Goal: Task Accomplishment & Management: Manage account settings

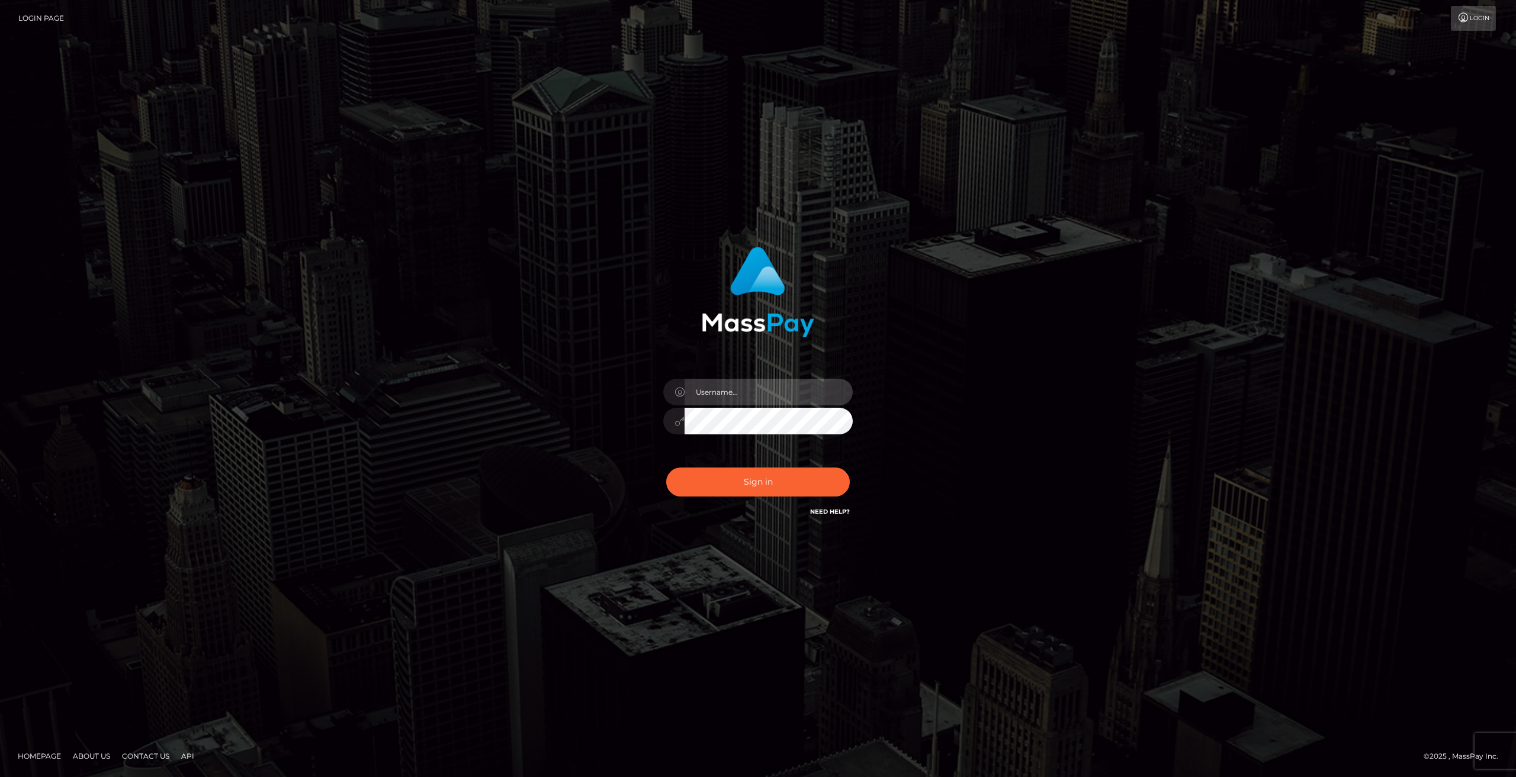
click at [801, 396] on input "text" at bounding box center [768, 392] width 168 height 27
type input "matd7552@gmail.com"
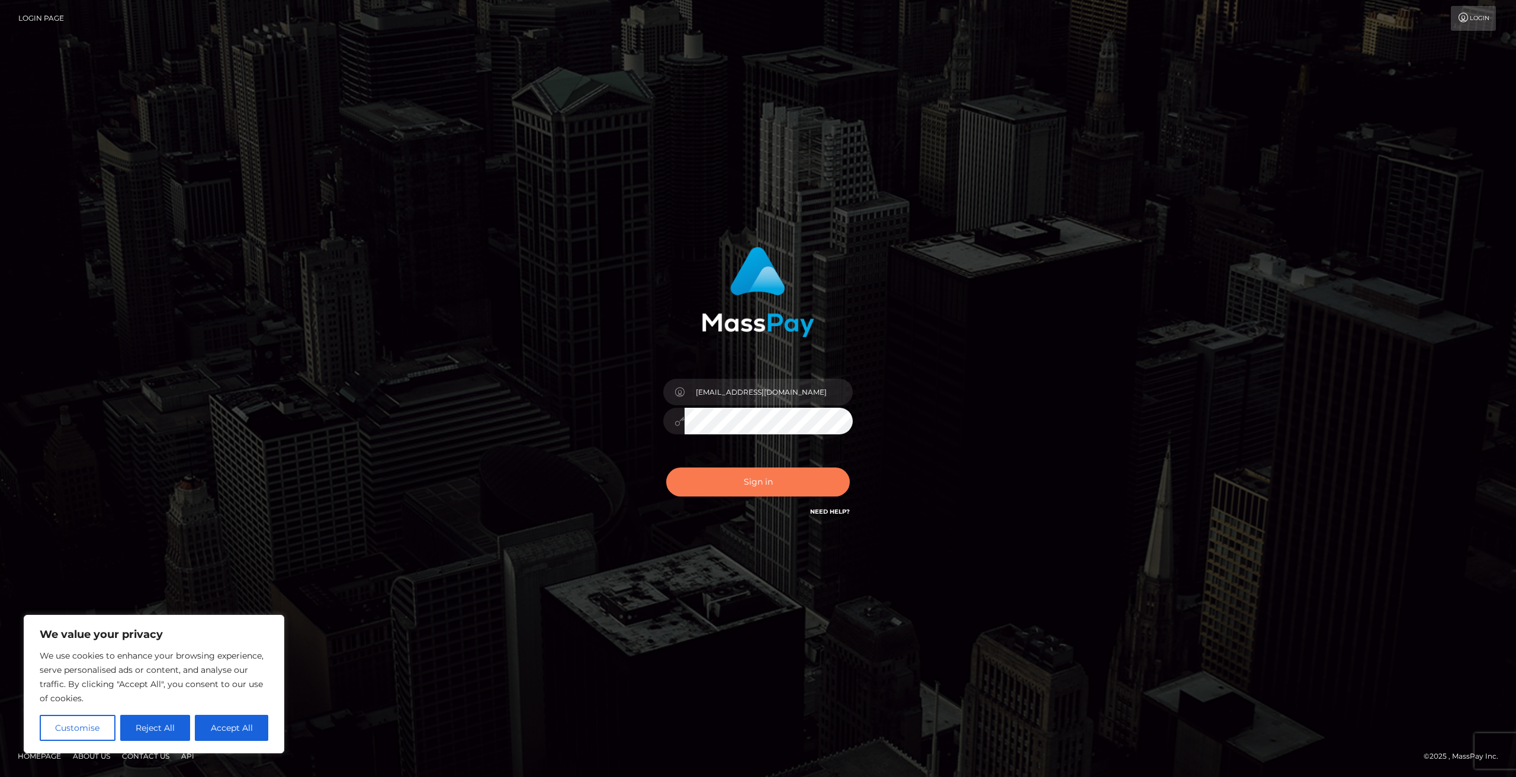
click at [760, 480] on button "Sign in" at bounding box center [758, 482] width 184 height 29
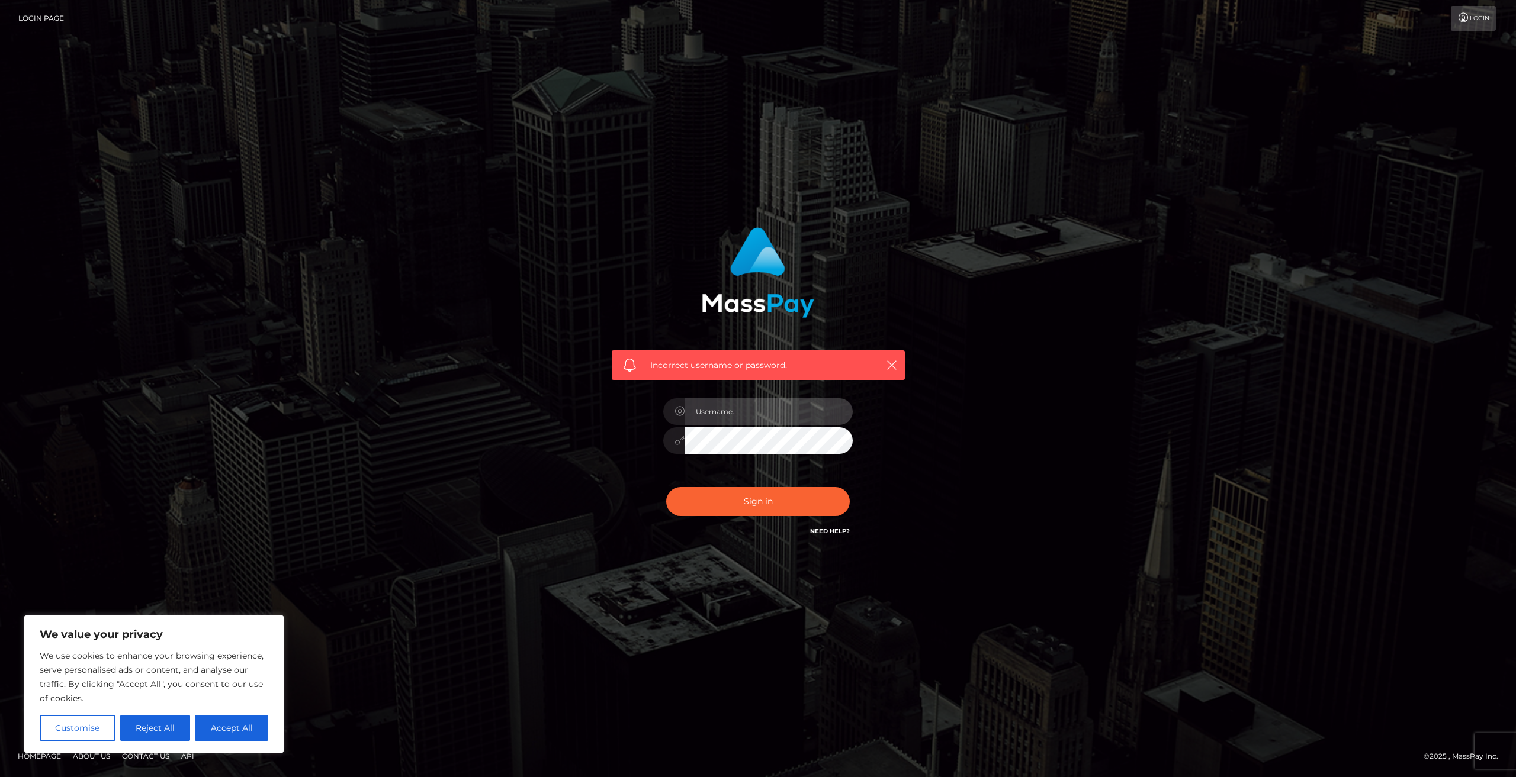
click at [738, 404] on input "text" at bounding box center [768, 411] width 168 height 27
type input "matd7552@gmail.com"
click at [680, 448] on div at bounding box center [757, 438] width 189 height 23
click at [240, 723] on button "Accept All" at bounding box center [231, 728] width 73 height 26
checkbox input "true"
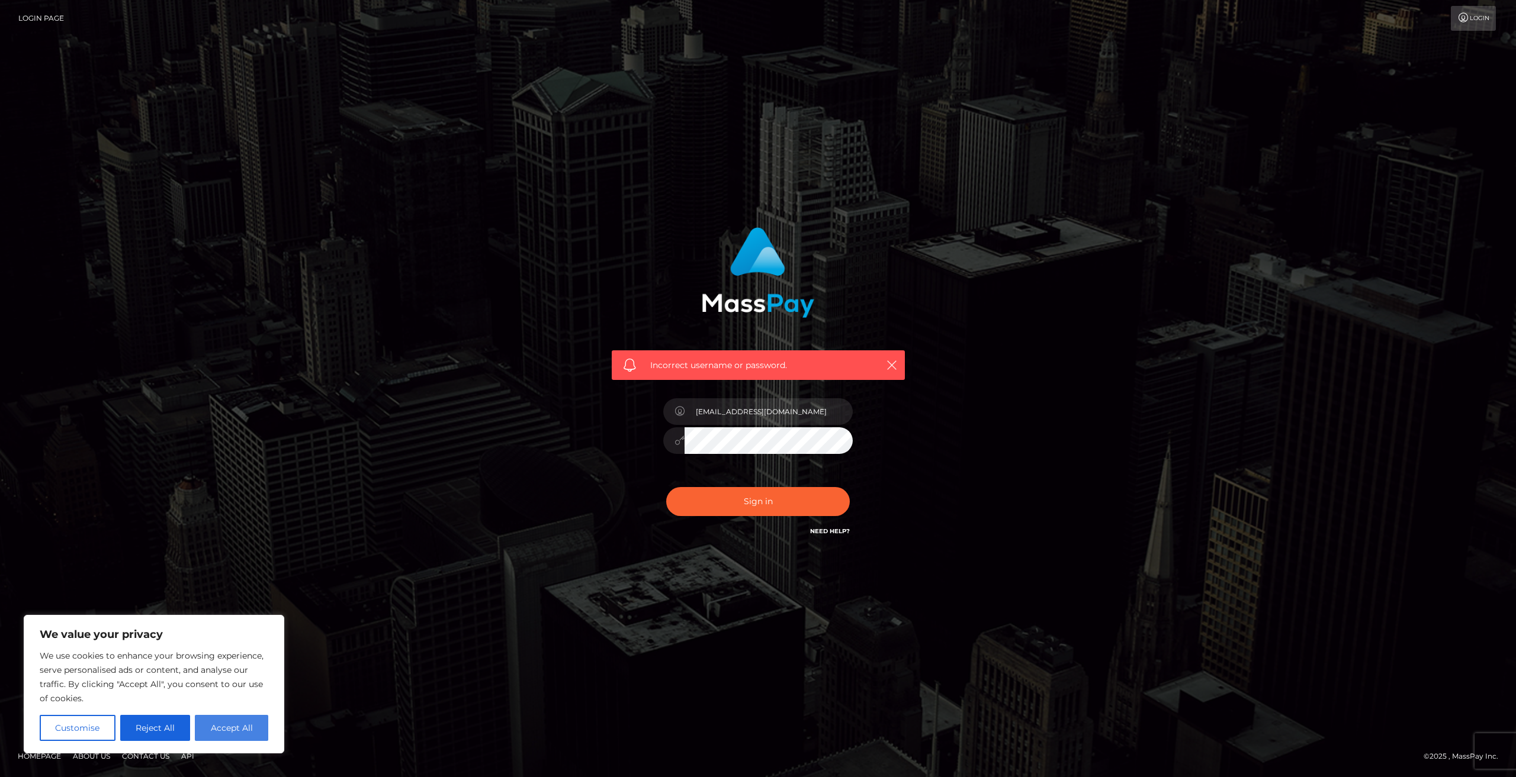
checkbox input "true"
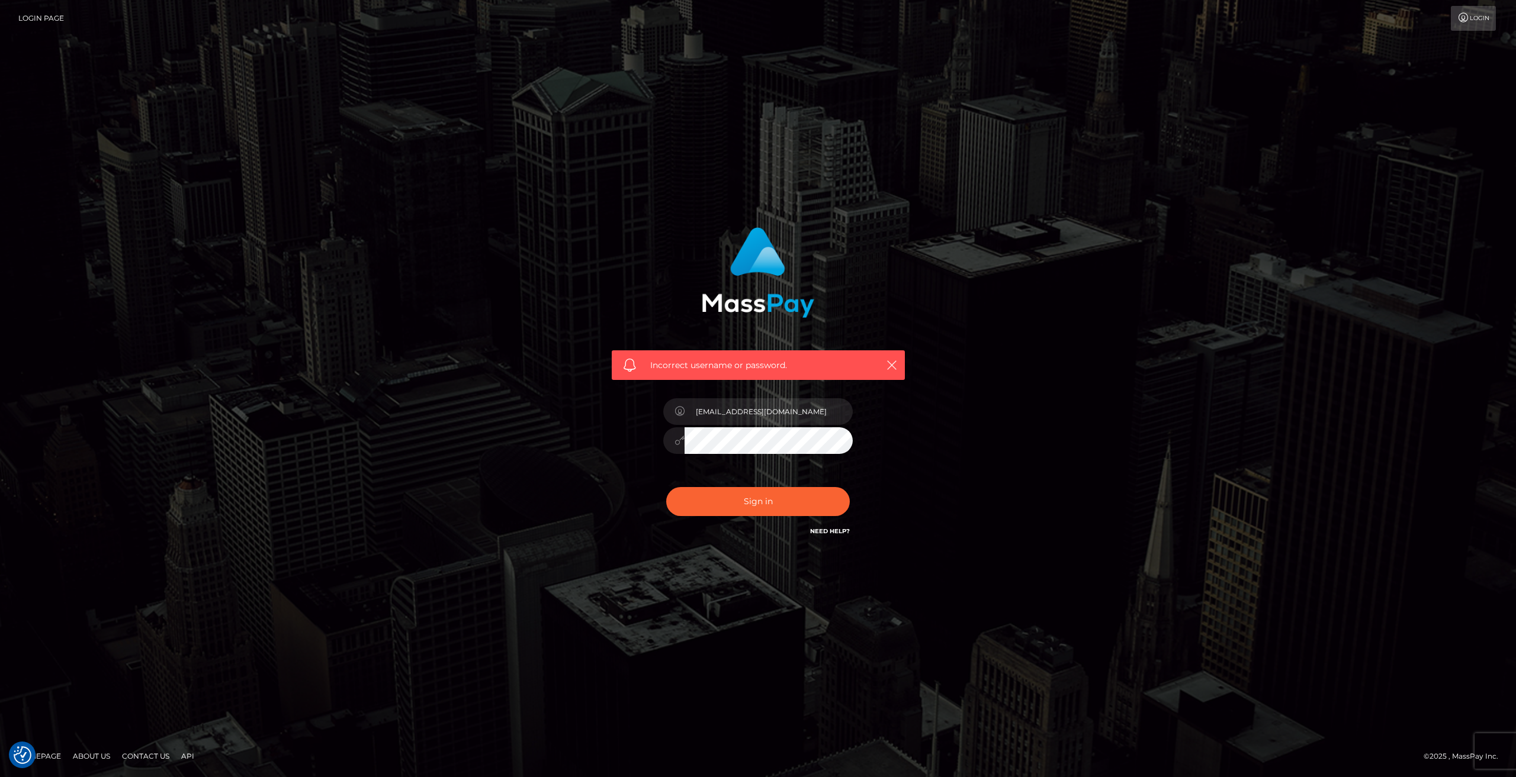
click at [667, 439] on div at bounding box center [757, 438] width 189 height 23
click at [718, 497] on button "Sign in" at bounding box center [758, 501] width 184 height 29
click at [837, 529] on link "Need Help?" at bounding box center [830, 531] width 40 height 8
click at [839, 530] on link "Need Help?" at bounding box center [830, 531] width 40 height 8
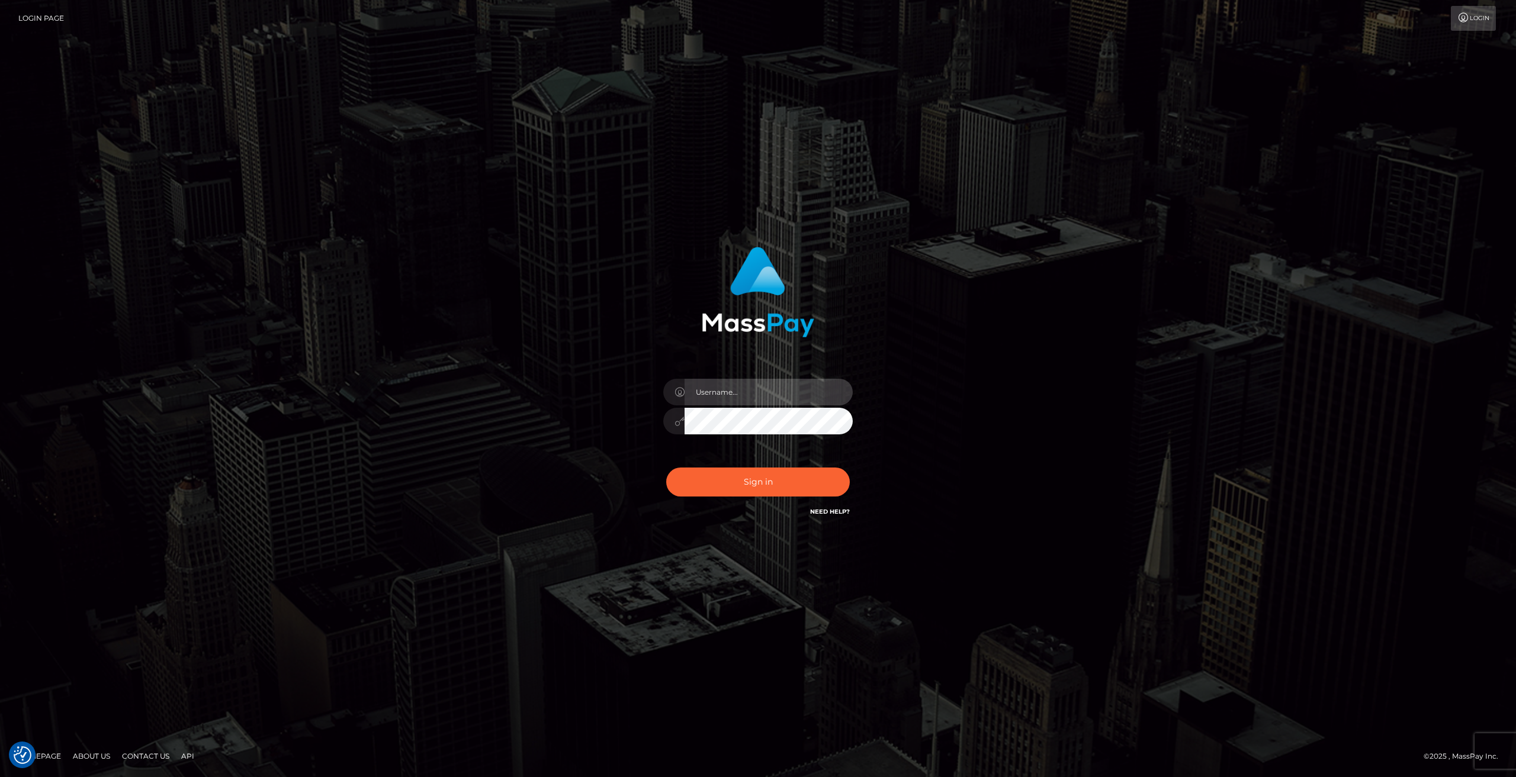
click at [749, 394] on input "text" at bounding box center [768, 392] width 168 height 27
click at [745, 392] on input "text" at bounding box center [768, 392] width 168 height 27
type input "matd7552@gmail.com"
click at [666, 468] on button "Sign in" at bounding box center [758, 482] width 184 height 29
